Goal: Register for event/course

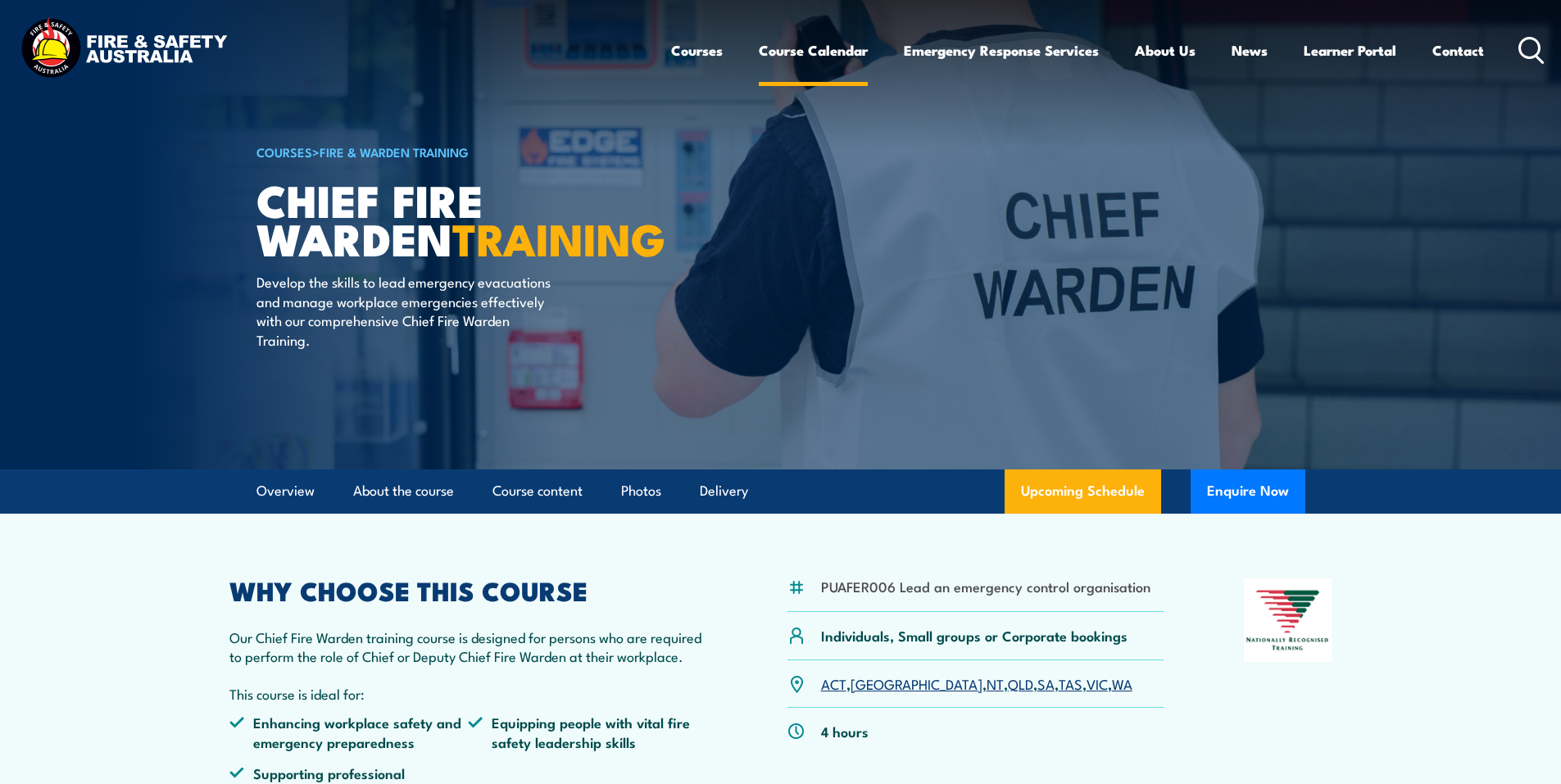
click at [801, 37] on link "Course Calendar" at bounding box center [813, 50] width 109 height 43
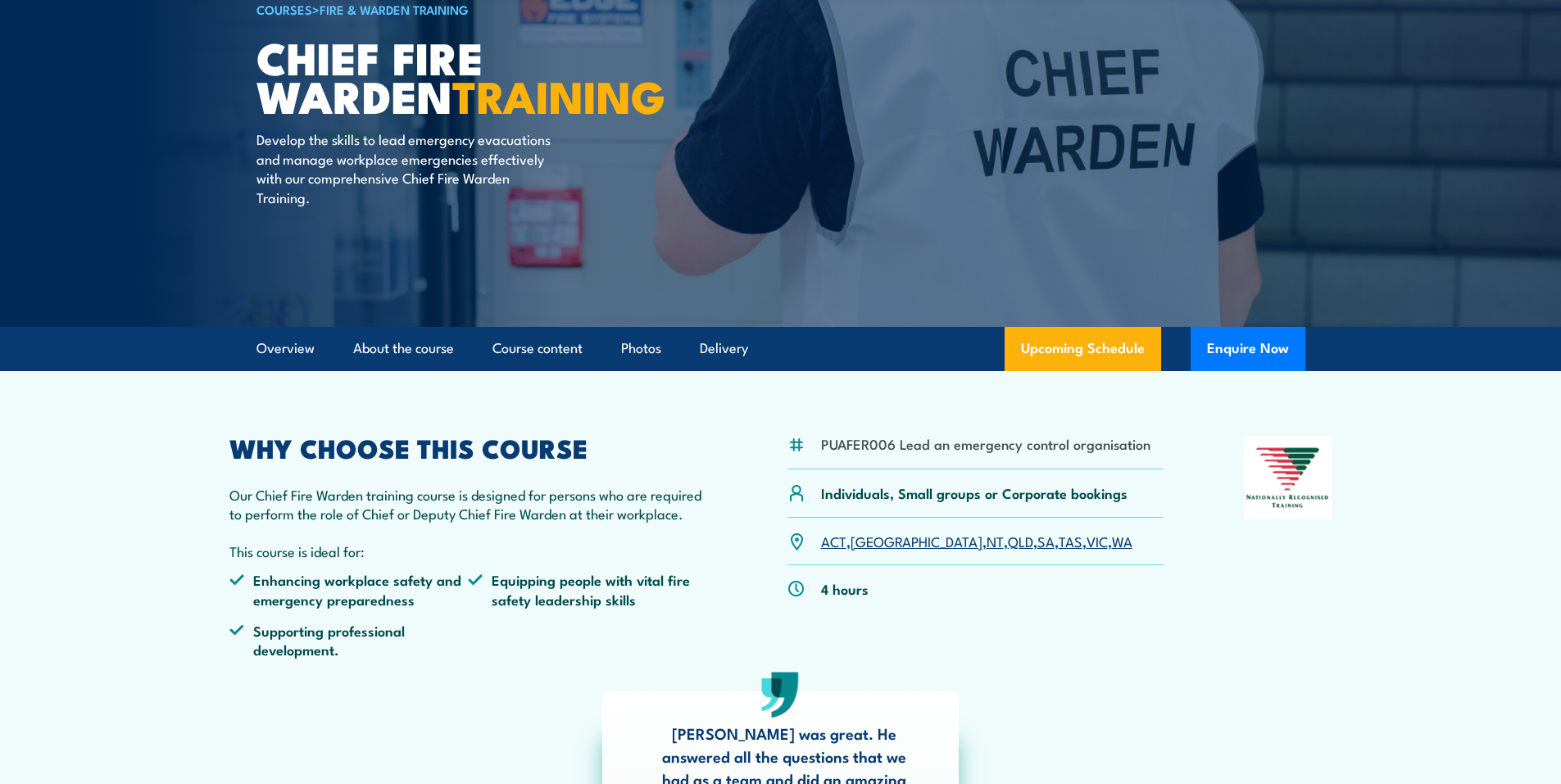
scroll to position [163, 0]
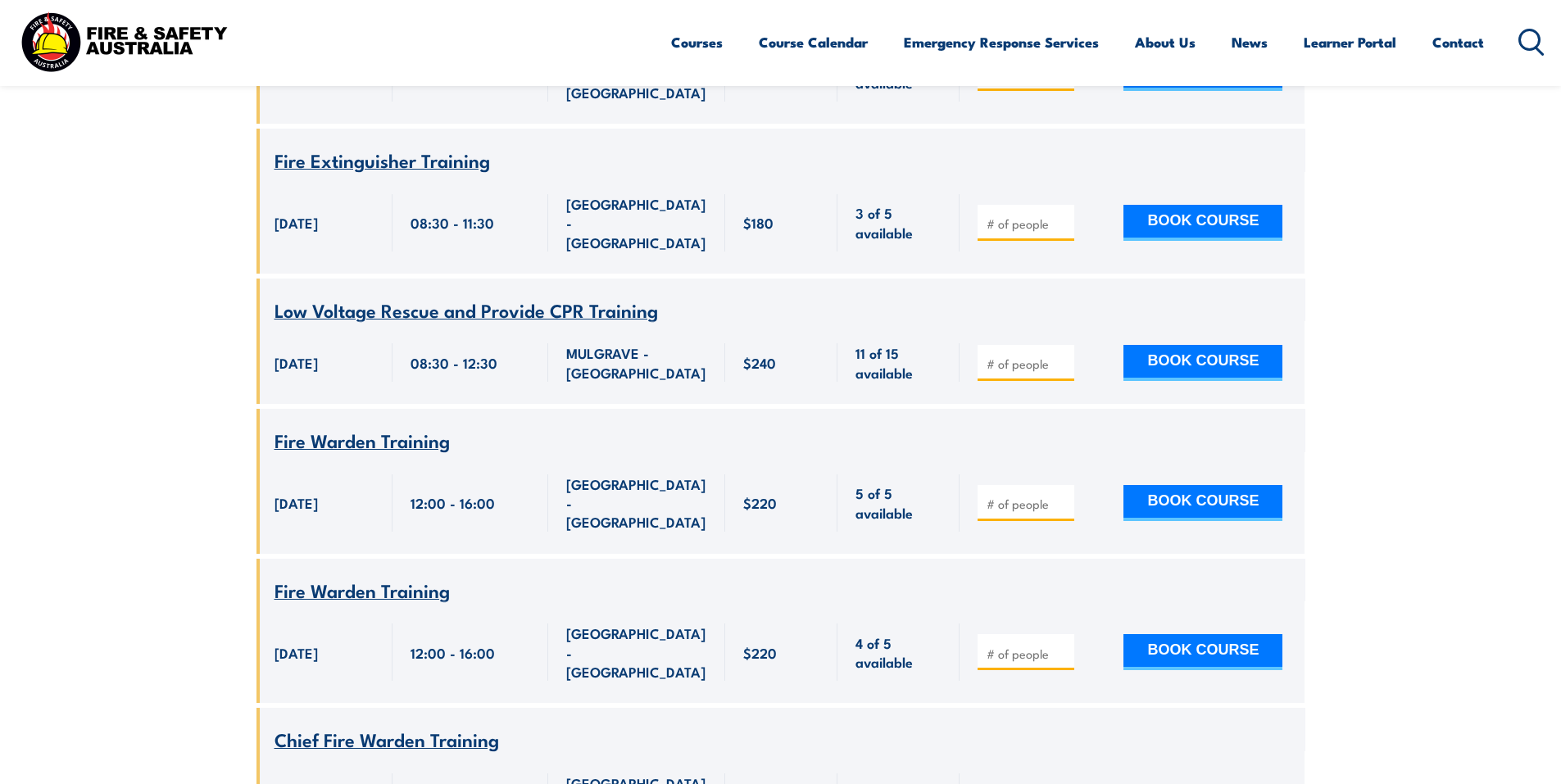
scroll to position [1557, 0]
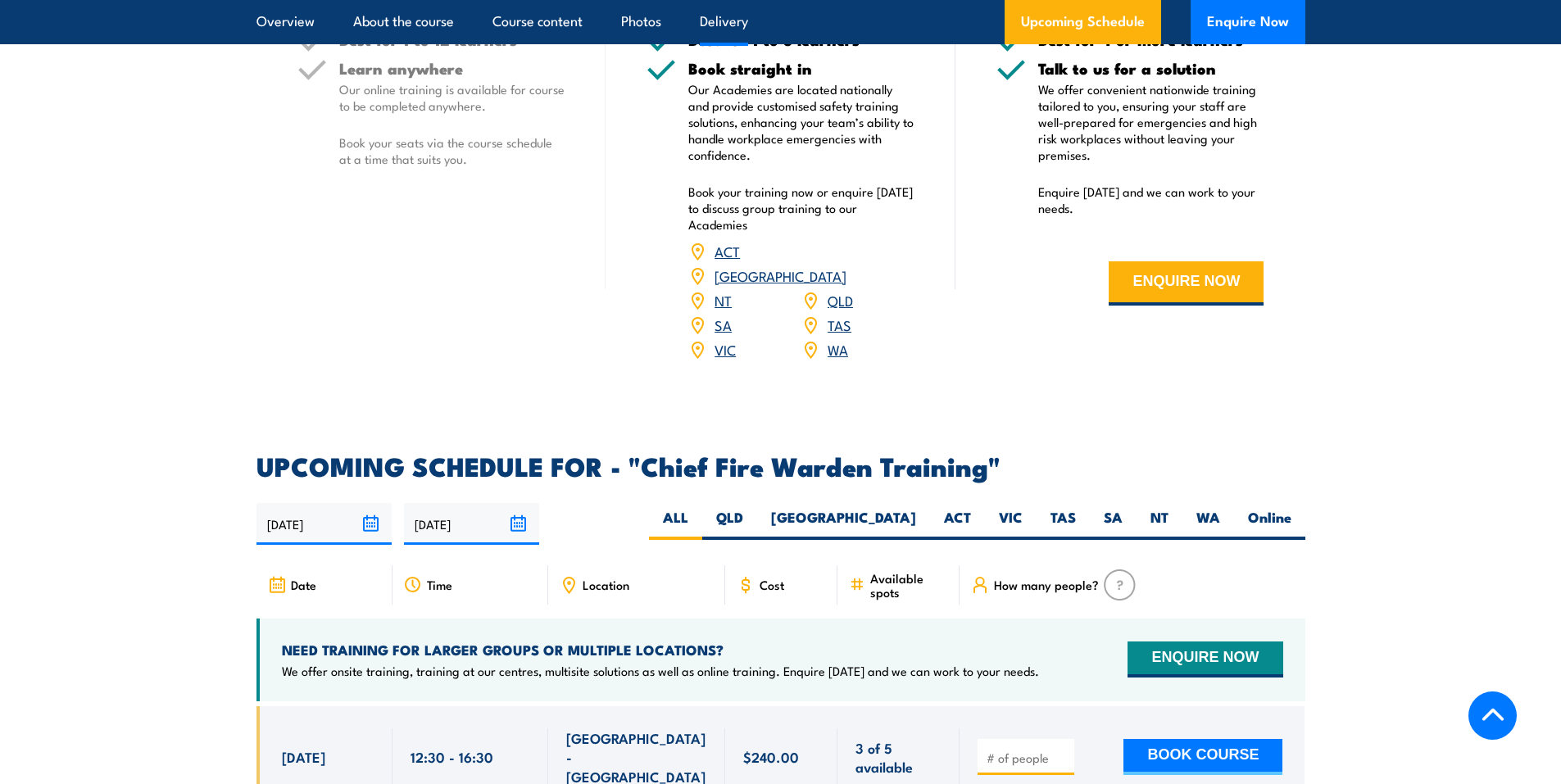
scroll to position [2622, 0]
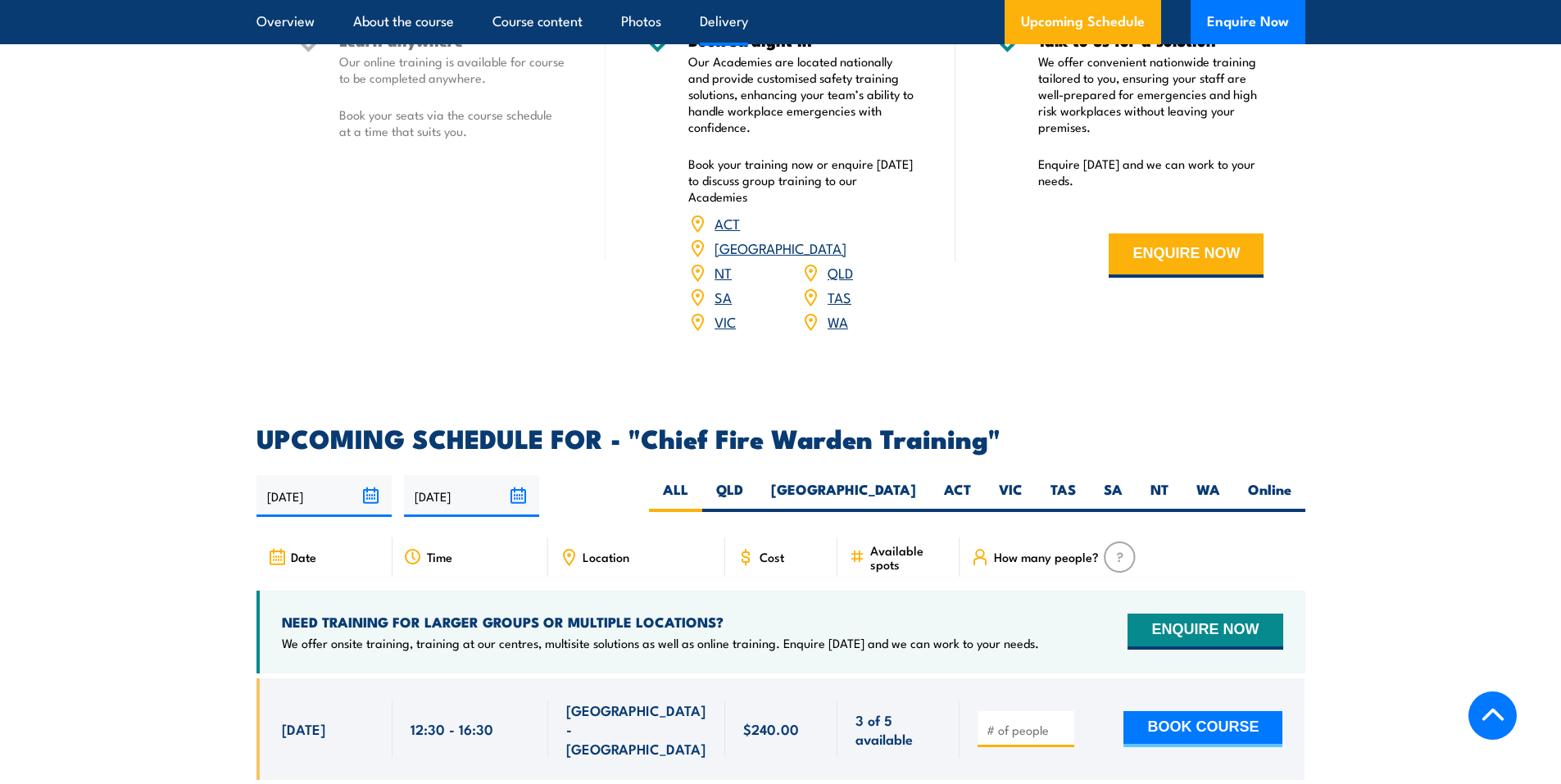
click at [720, 287] on link "SA" at bounding box center [723, 296] width 17 height 20
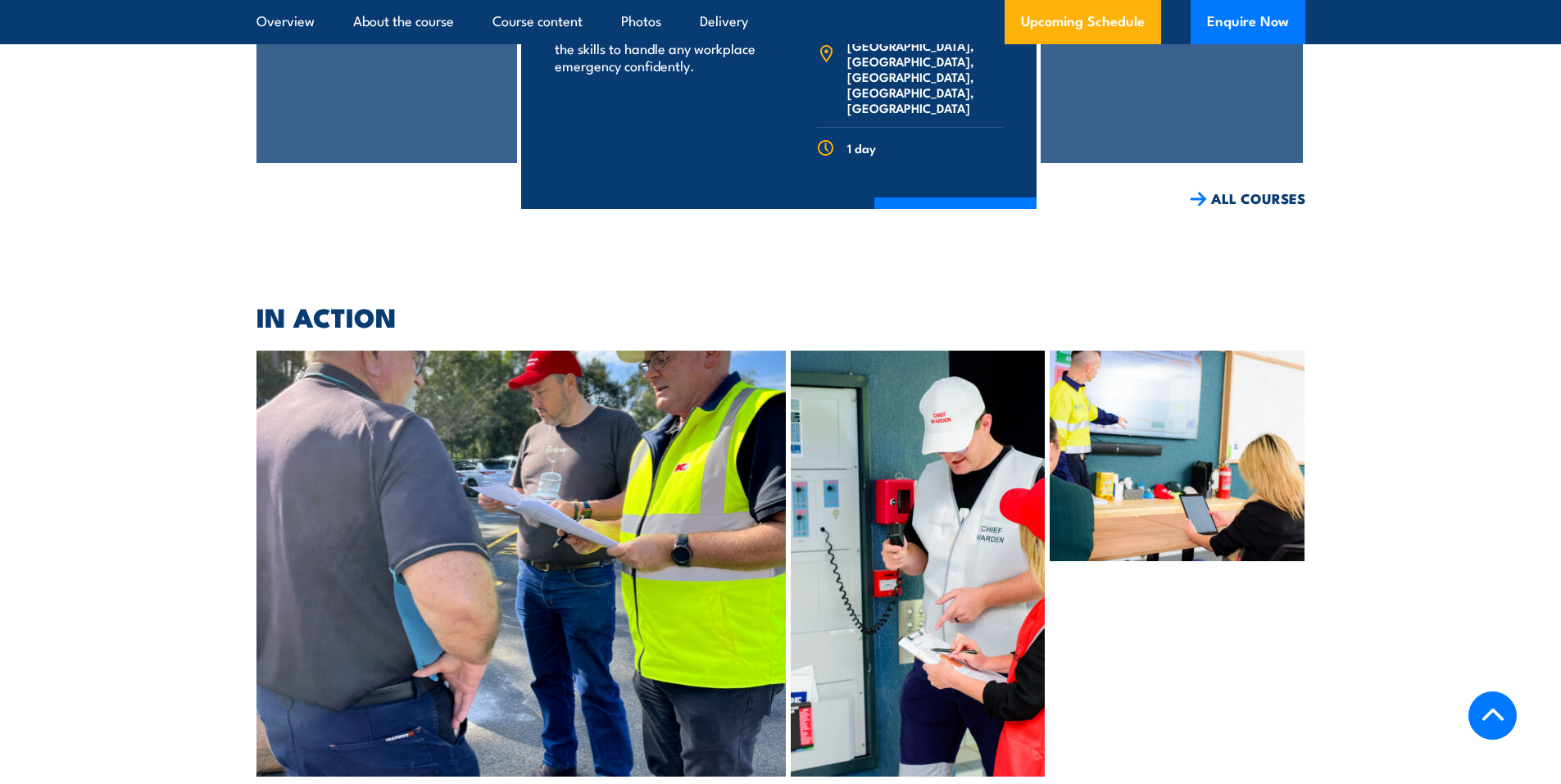
scroll to position [4579, 0]
